Goal: Complete application form

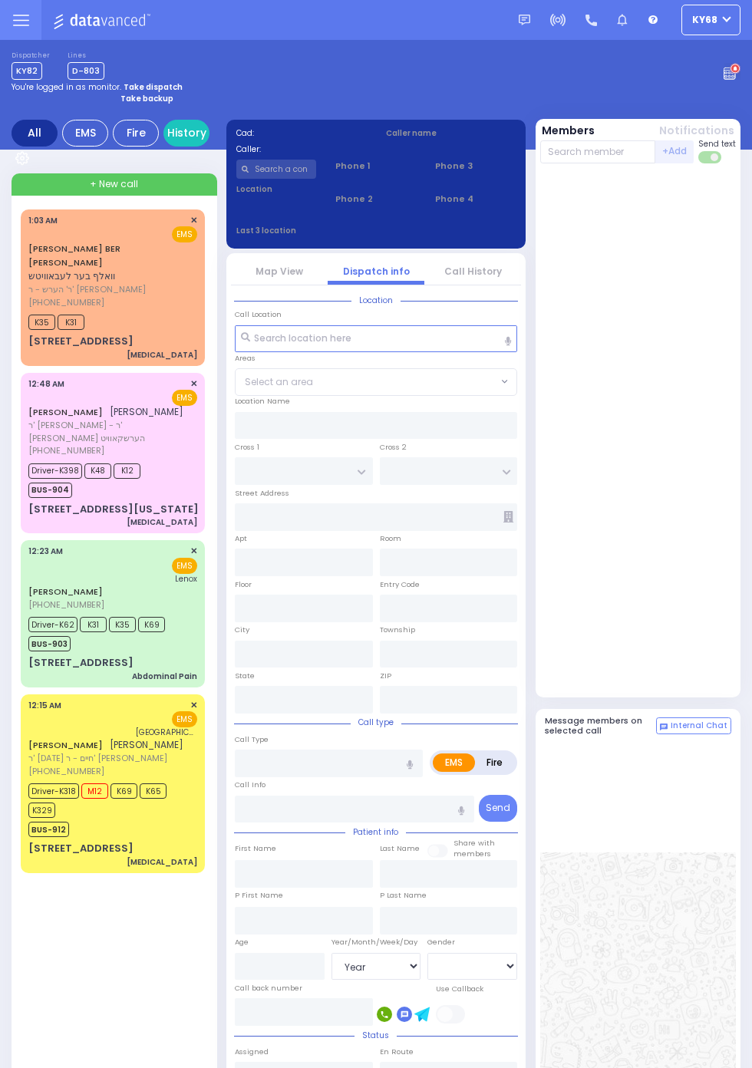
select select "Year"
select select "[DEMOGRAPHIC_DATA]"
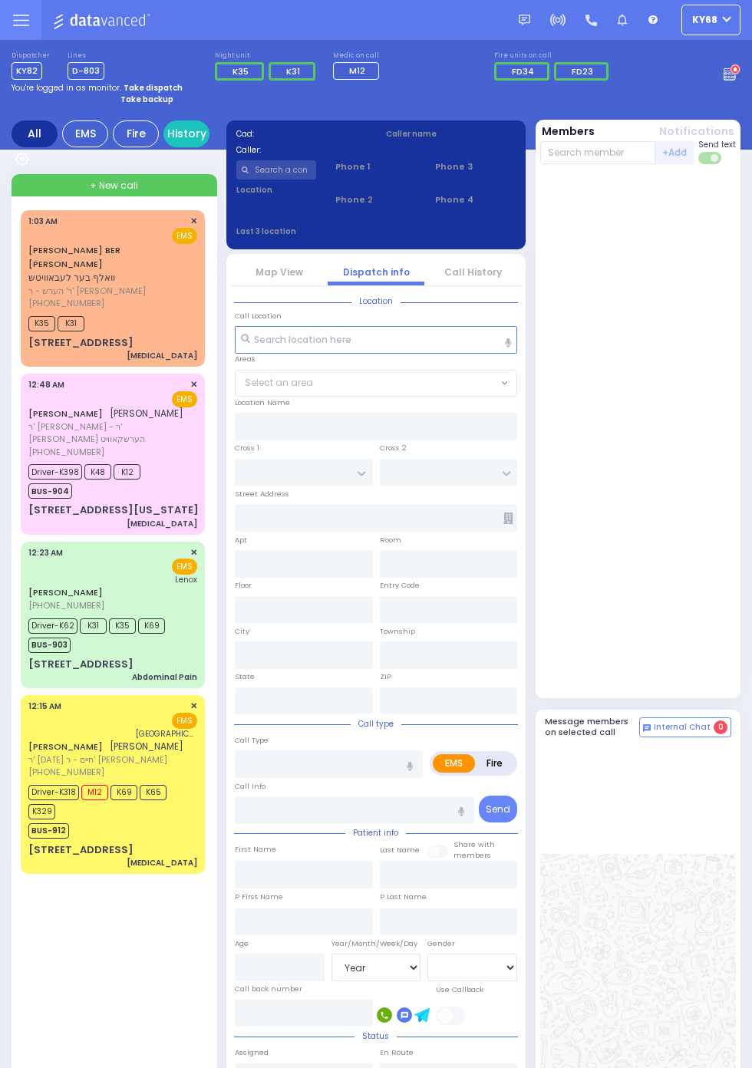
select select "Year"
select select "[DEMOGRAPHIC_DATA]"
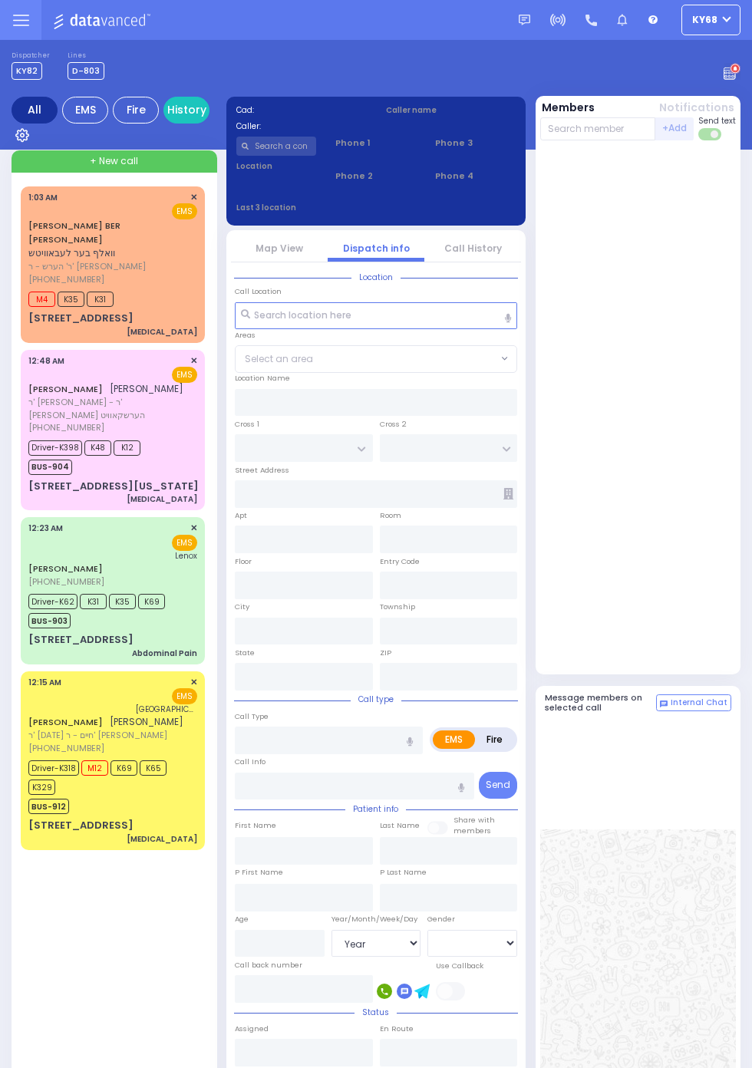
select select "Year"
select select "[DEMOGRAPHIC_DATA]"
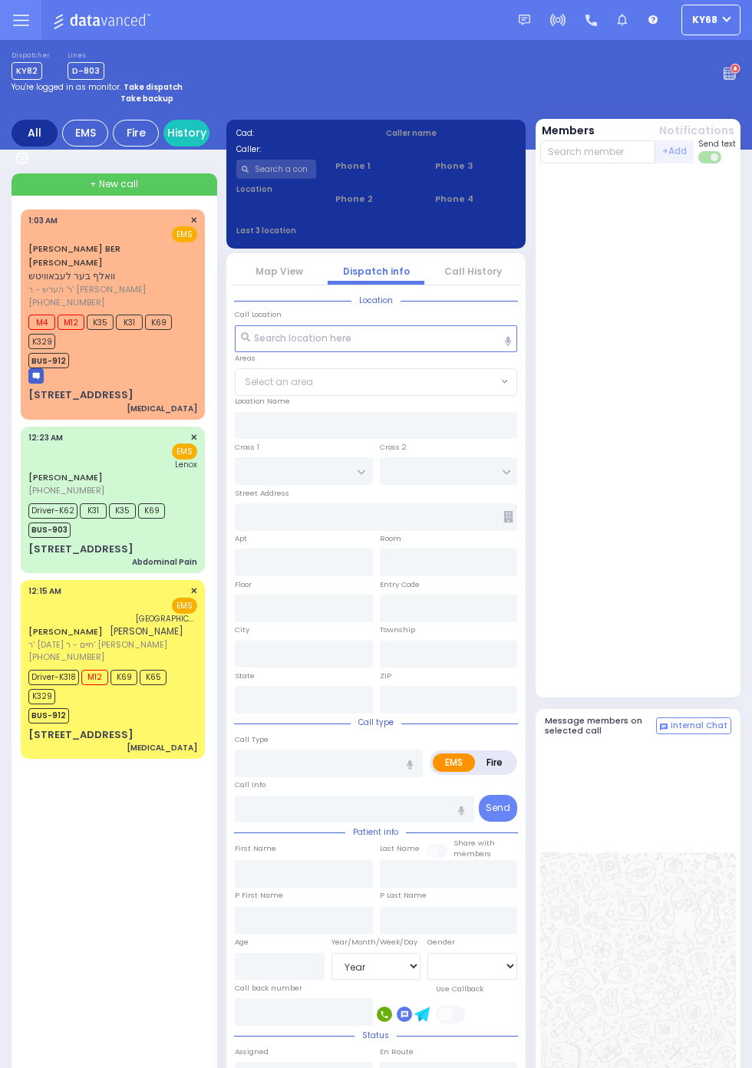
select select "Year"
select select "[DEMOGRAPHIC_DATA]"
